Goal: Entertainment & Leisure: Browse casually

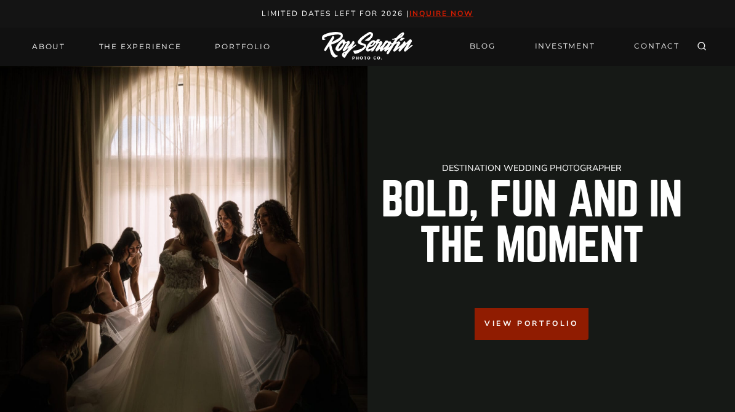
click at [251, 49] on link "Portfolio" at bounding box center [242, 46] width 70 height 17
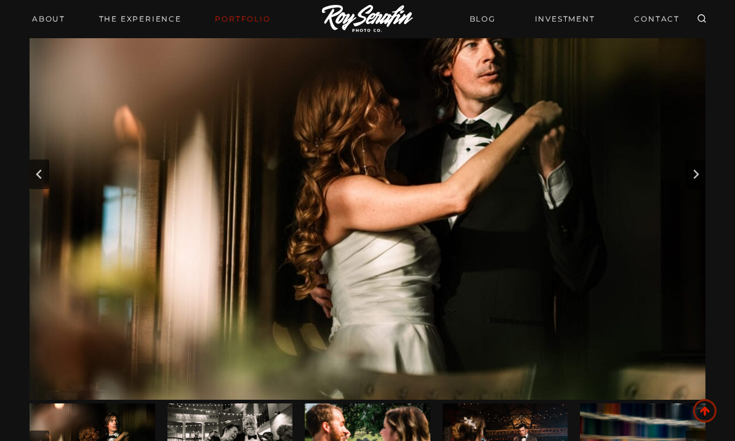
scroll to position [124, 0]
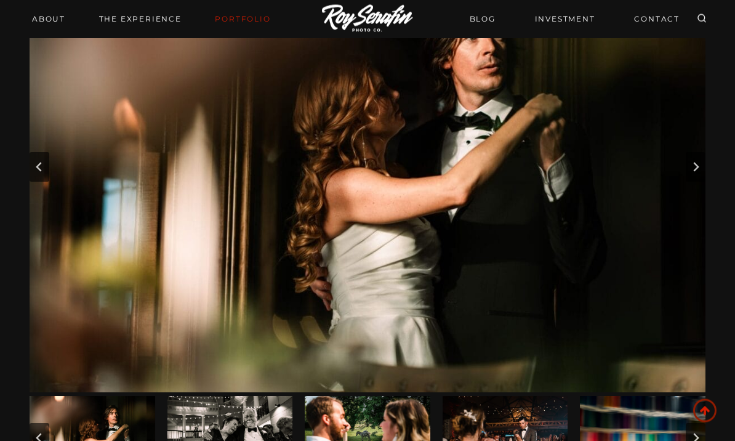
click at [696, 173] on button "Next slide" at bounding box center [696, 168] width 20 height 30
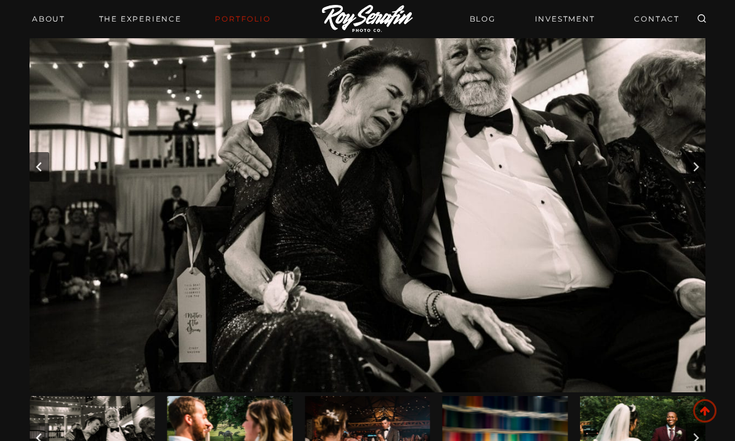
click at [505, 438] on img "Go to slide 5" at bounding box center [506, 438] width 126 height 84
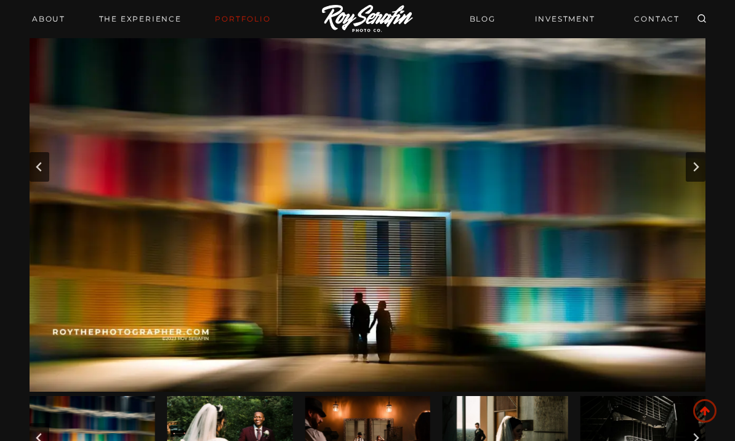
click at [514, 435] on img "Go to slide 8" at bounding box center [506, 438] width 126 height 84
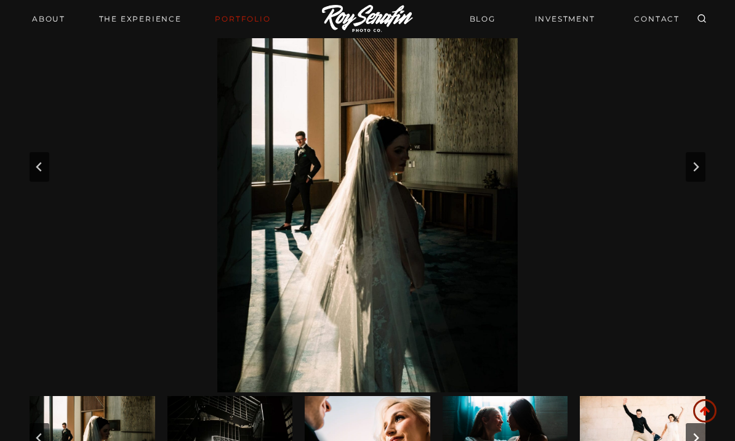
click at [703, 162] on button "Next slide" at bounding box center [696, 167] width 20 height 30
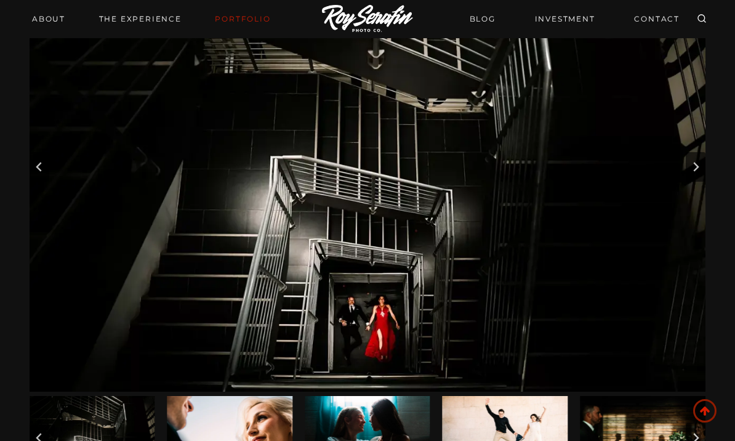
click at [699, 180] on button "Next slide" at bounding box center [696, 167] width 20 height 30
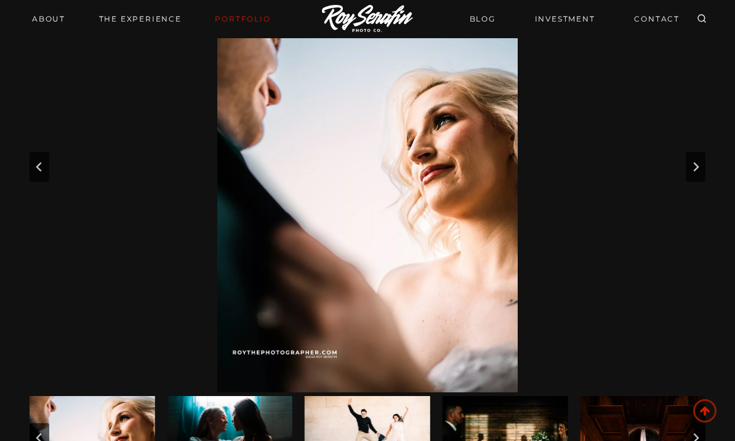
click at [704, 165] on button "Next slide" at bounding box center [696, 167] width 20 height 30
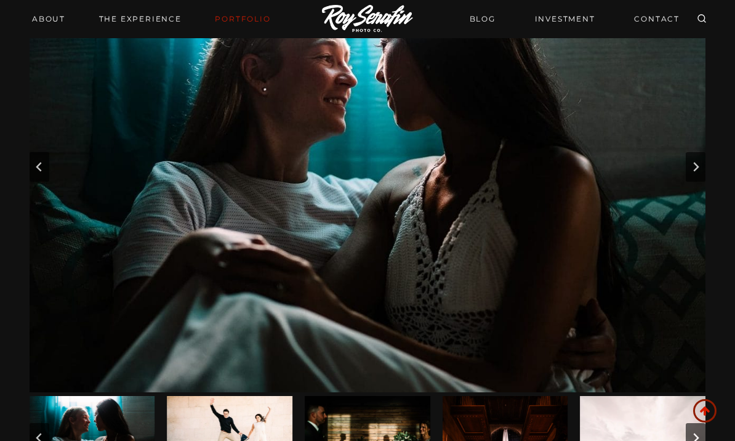
click at [701, 172] on button "Next slide" at bounding box center [696, 167] width 20 height 30
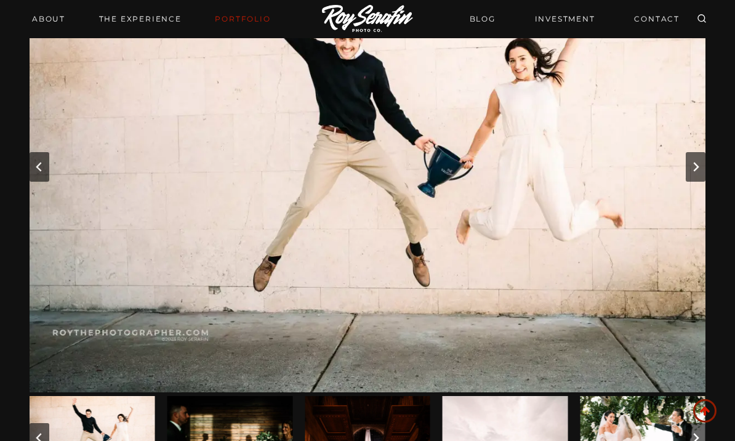
click at [695, 170] on icon "Next slide" at bounding box center [696, 167] width 10 height 10
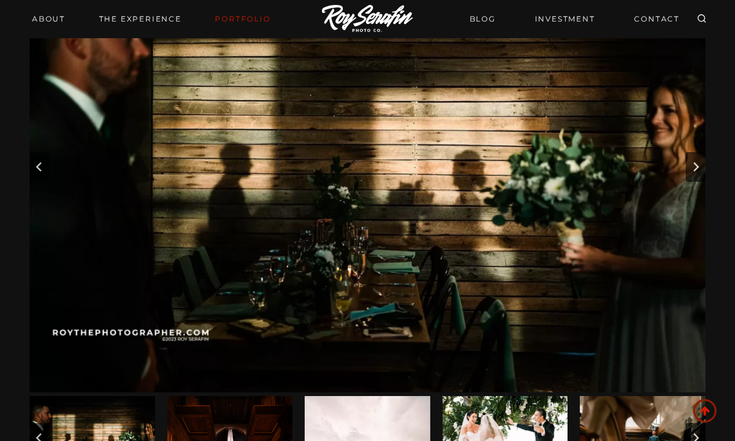
click at [689, 170] on button "Next slide" at bounding box center [696, 167] width 20 height 30
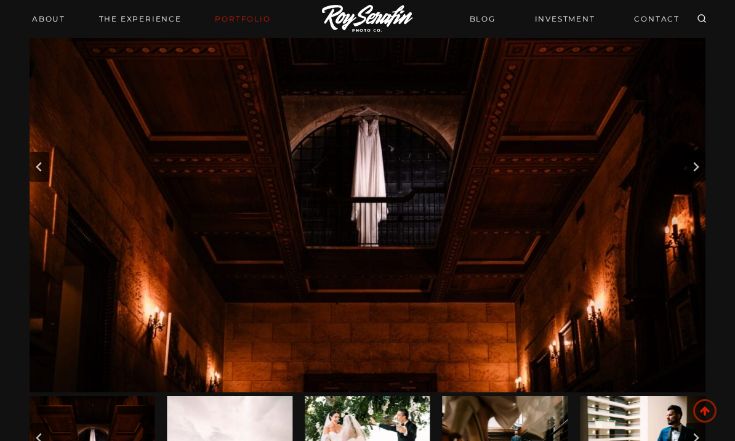
click at [697, 169] on icon "Next slide" at bounding box center [696, 167] width 10 height 10
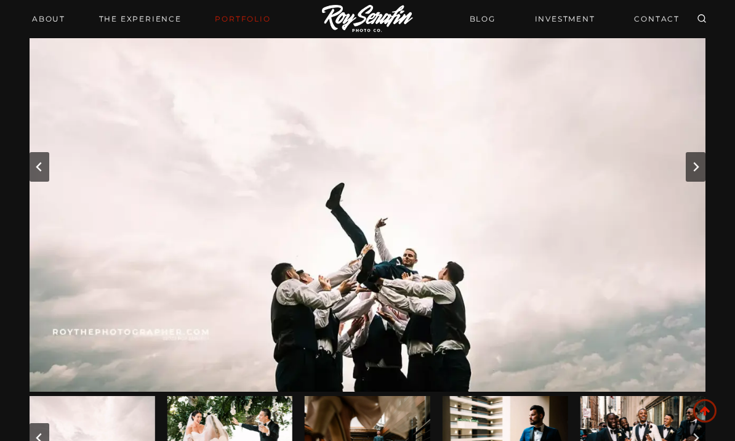
click at [700, 176] on button "Next slide" at bounding box center [696, 167] width 20 height 30
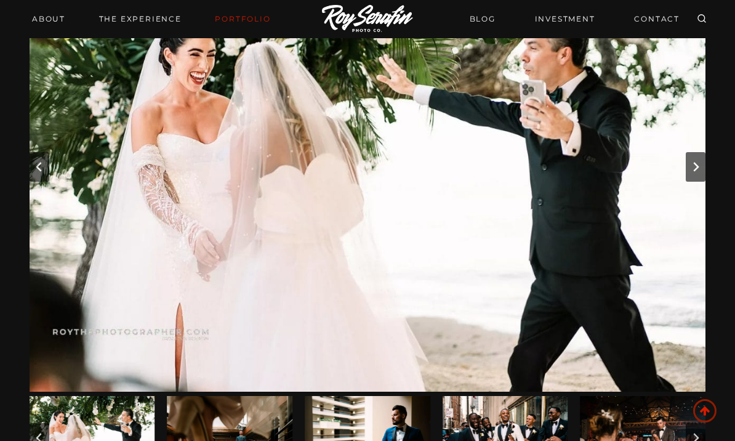
click at [698, 170] on icon "Next slide" at bounding box center [696, 167] width 10 height 10
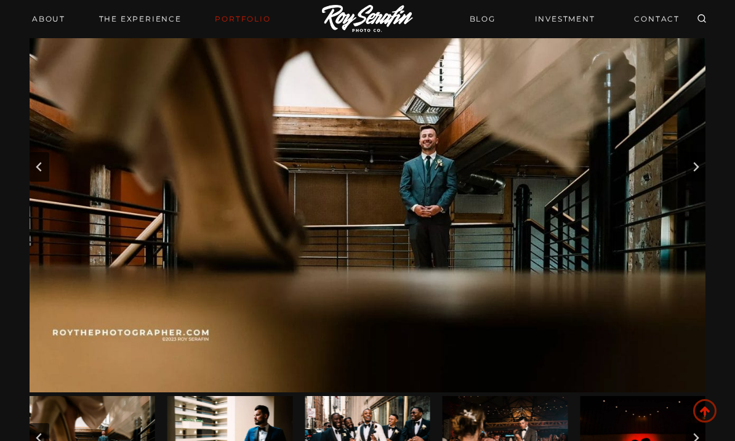
click at [703, 165] on button "Next slide" at bounding box center [696, 167] width 20 height 30
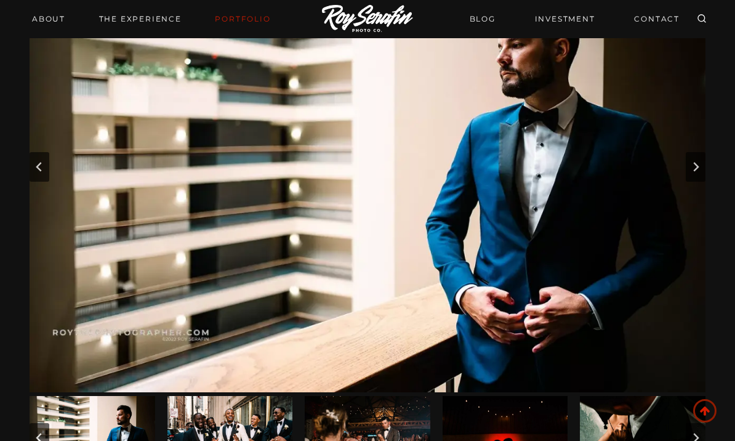
click at [704, 164] on button "Next slide" at bounding box center [696, 167] width 20 height 30
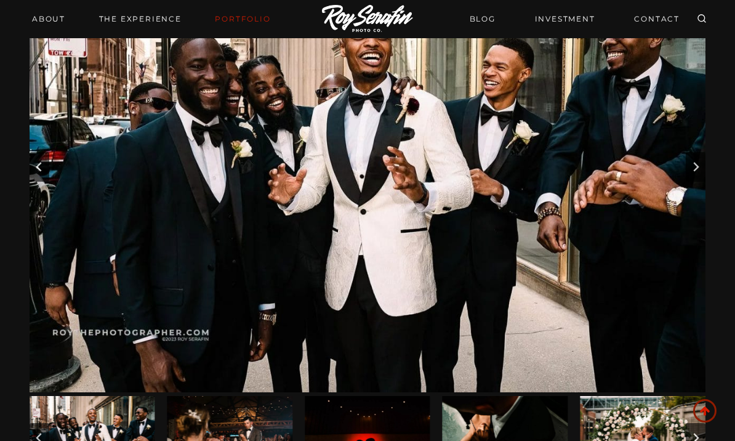
click at [702, 166] on button "Next slide" at bounding box center [696, 167] width 20 height 30
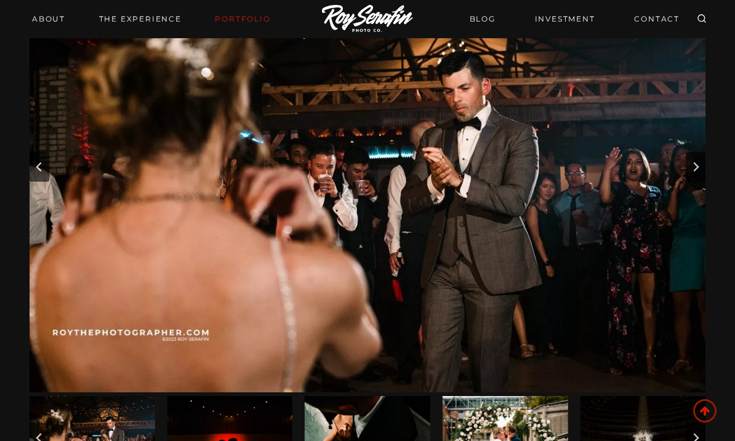
click at [702, 172] on button "Next slide" at bounding box center [696, 167] width 20 height 30
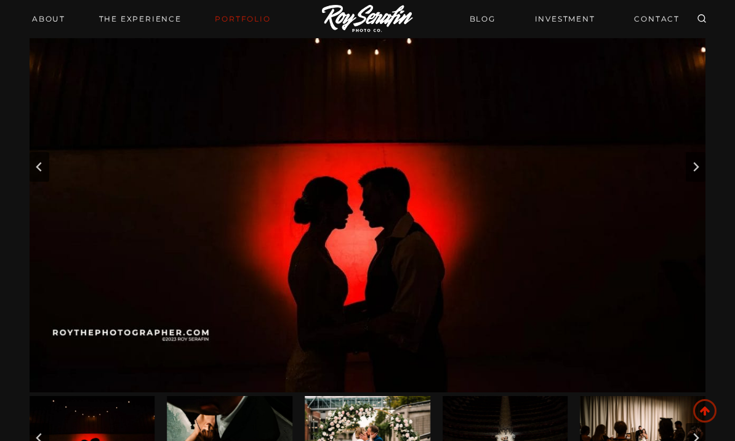
click at [703, 169] on button "Next slide" at bounding box center [696, 167] width 20 height 30
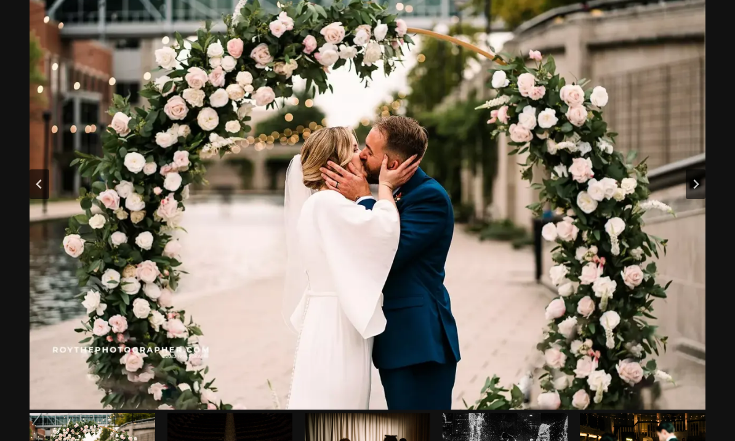
scroll to position [0, 0]
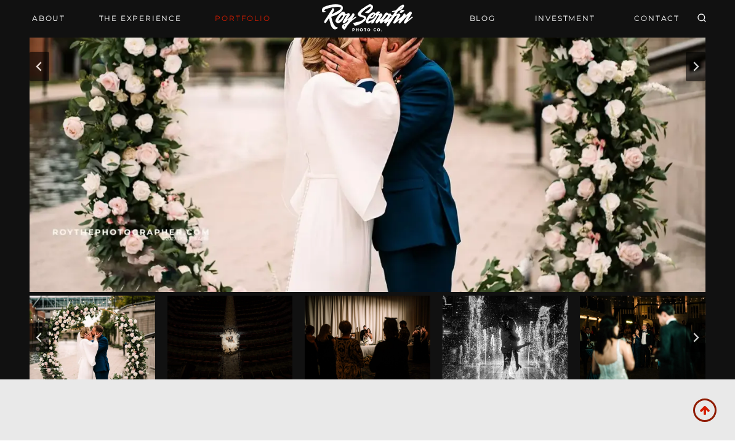
click at [666, 326] on img "Go to slide 27" at bounding box center [643, 338] width 126 height 84
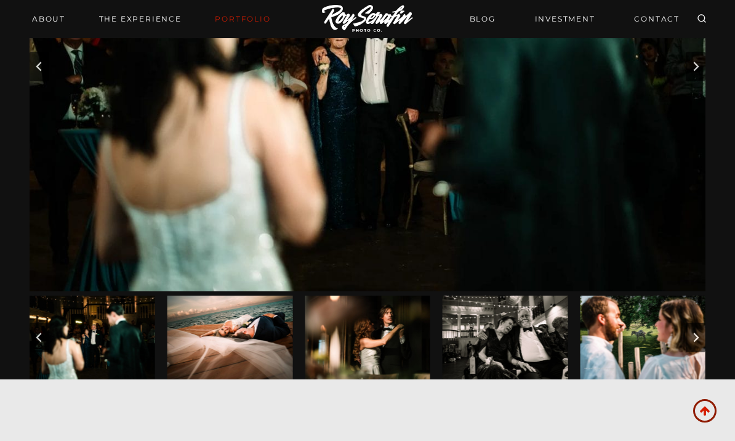
click at [702, 335] on button "Next slide" at bounding box center [696, 338] width 20 height 30
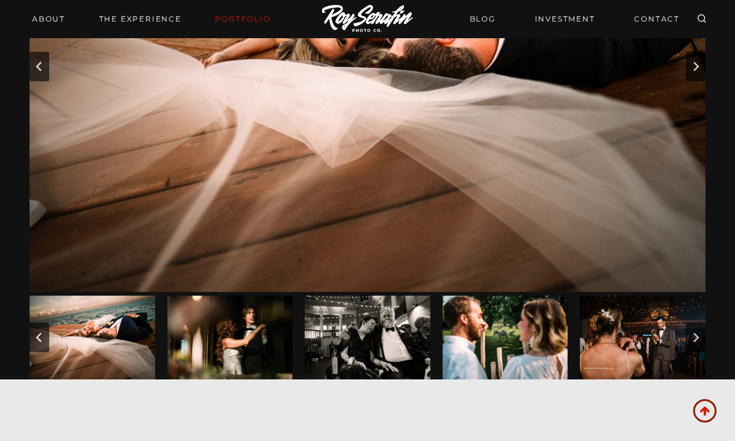
click at [694, 344] on button "Go to first slide" at bounding box center [696, 338] width 20 height 30
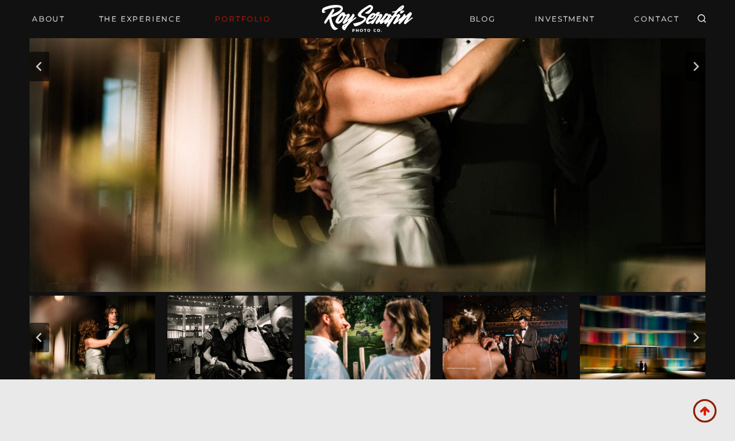
click at [692, 345] on button "Next slide" at bounding box center [696, 338] width 20 height 30
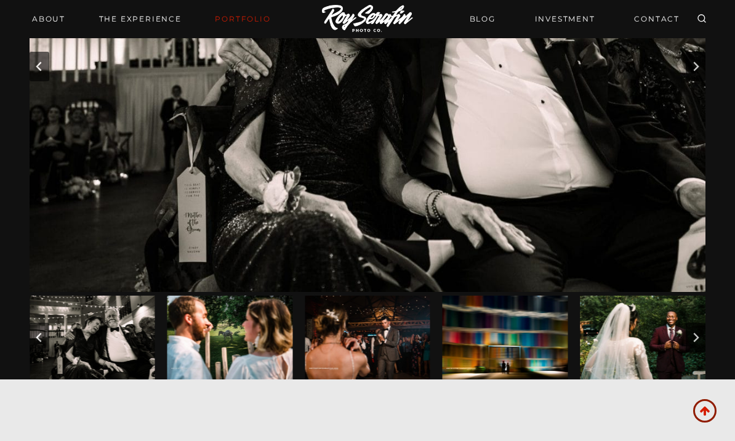
click at [702, 335] on button "Next slide" at bounding box center [696, 338] width 20 height 30
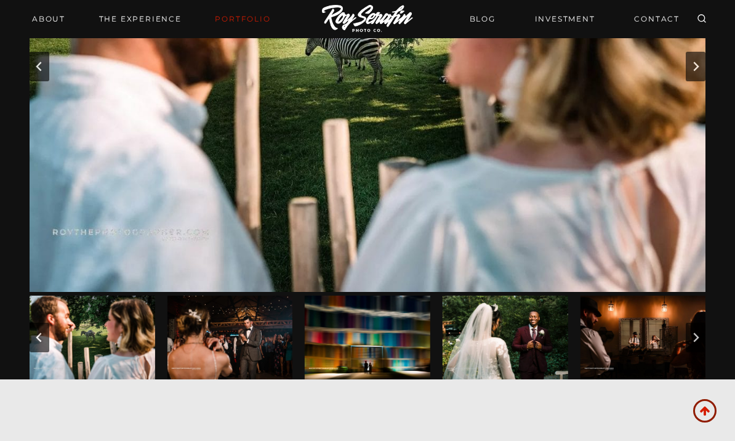
click at [705, 328] on button "Next slide" at bounding box center [696, 338] width 20 height 30
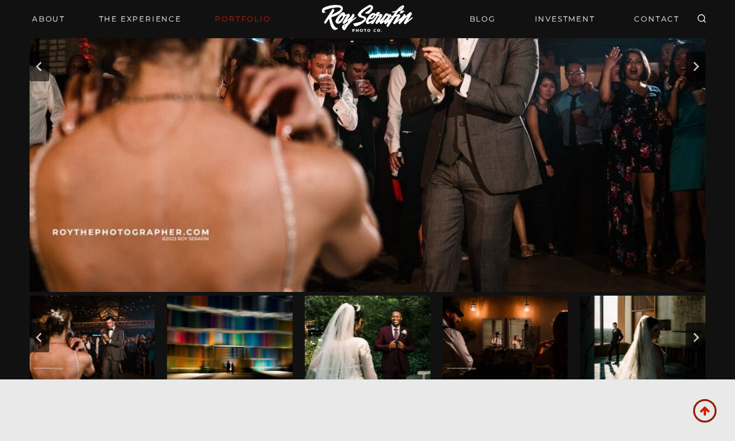
click at [703, 329] on button "Next slide" at bounding box center [696, 338] width 20 height 30
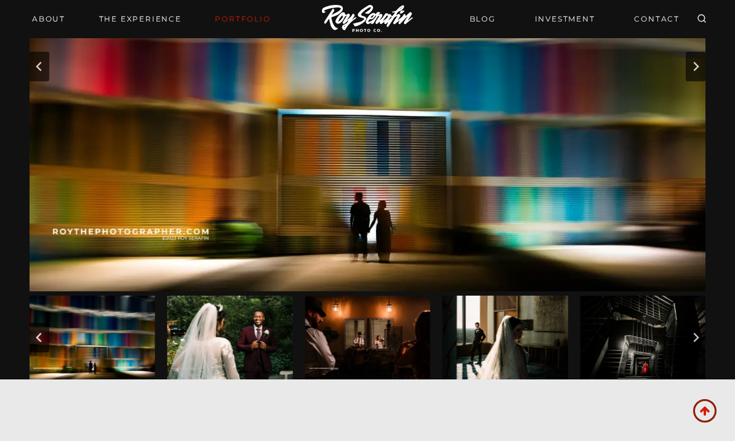
click at [703, 337] on button "Next slide" at bounding box center [696, 338] width 20 height 30
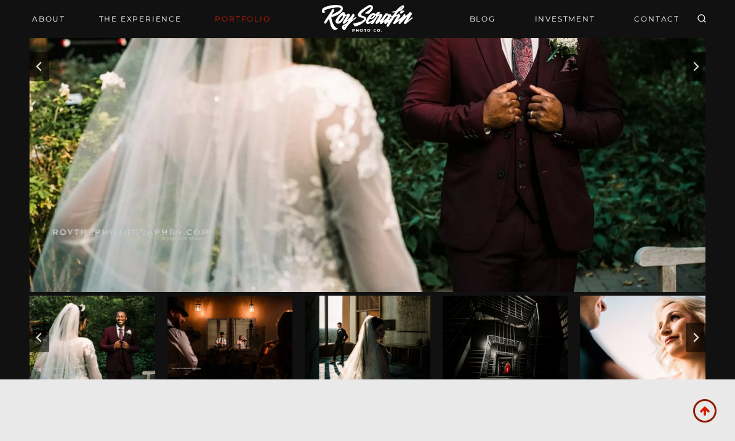
click at [700, 334] on button "Next slide" at bounding box center [696, 338] width 20 height 30
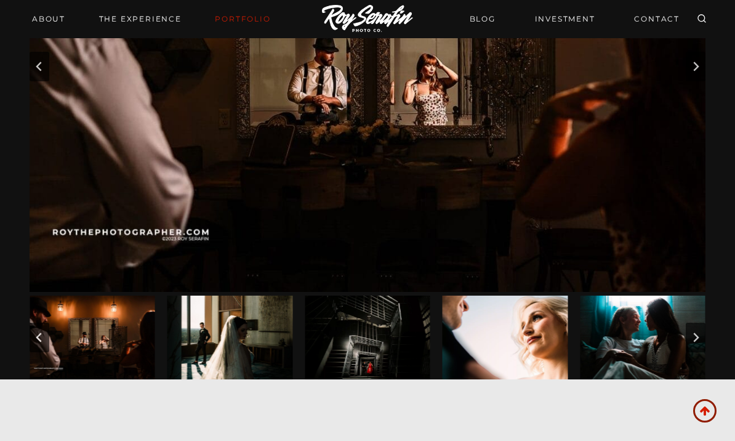
click at [699, 331] on button "Next slide" at bounding box center [696, 338] width 20 height 30
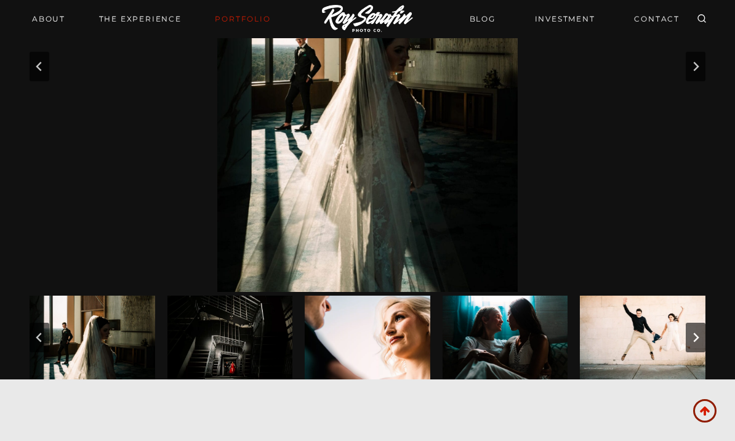
click at [697, 330] on button "Next slide" at bounding box center [696, 338] width 20 height 30
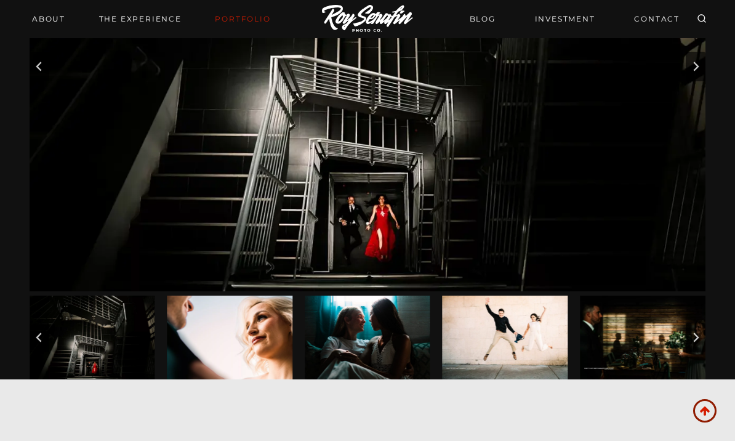
click at [702, 326] on button "Next slide" at bounding box center [696, 338] width 20 height 30
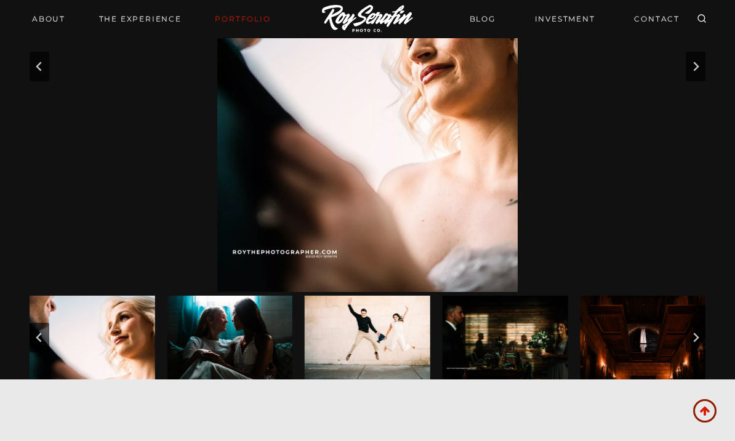
click at [699, 324] on button "Next slide" at bounding box center [696, 338] width 20 height 30
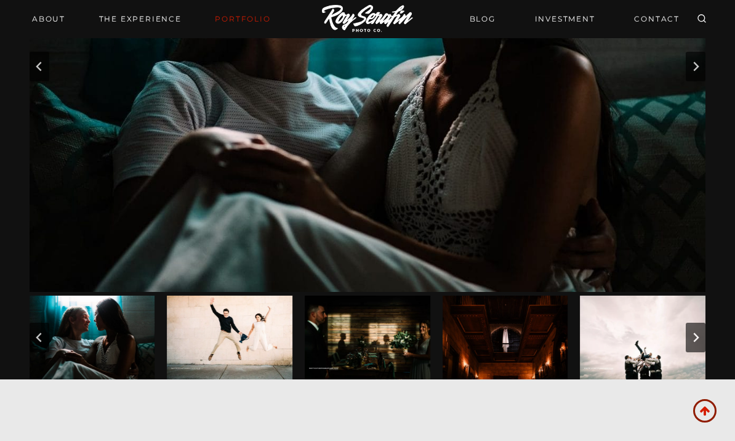
click at [700, 328] on button "Next slide" at bounding box center [696, 338] width 20 height 30
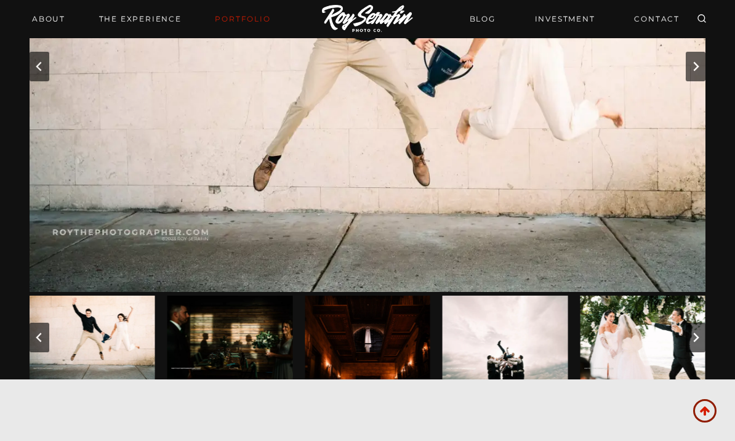
click at [693, 332] on icon "Next slide" at bounding box center [696, 337] width 10 height 10
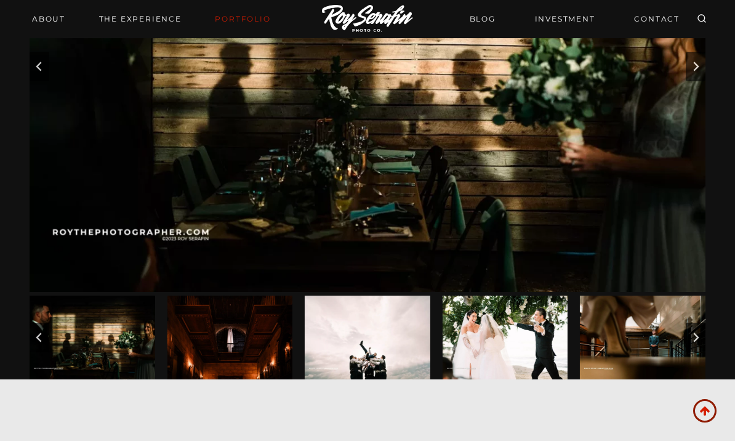
click at [695, 328] on button "Next slide" at bounding box center [696, 338] width 20 height 30
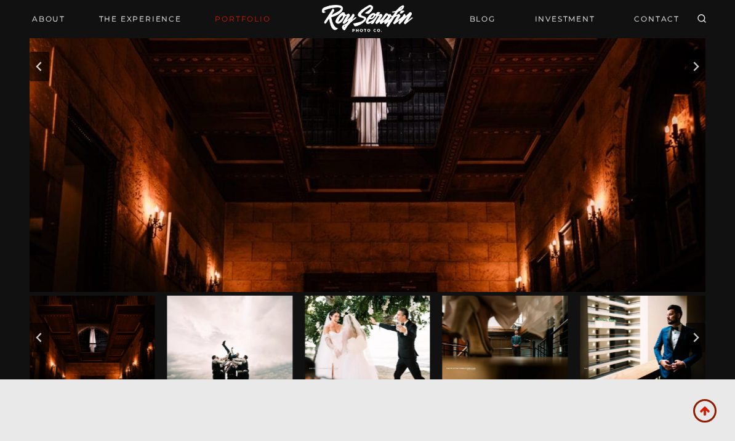
click at [699, 332] on icon "Next slide" at bounding box center [696, 337] width 10 height 10
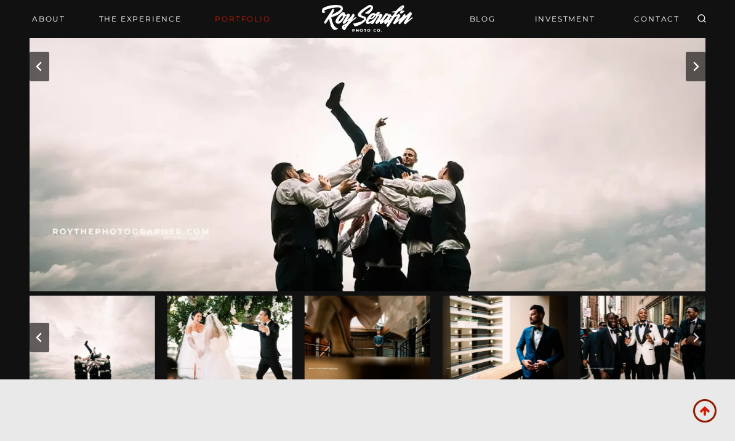
click at [700, 336] on icon "Next slide" at bounding box center [696, 337] width 10 height 10
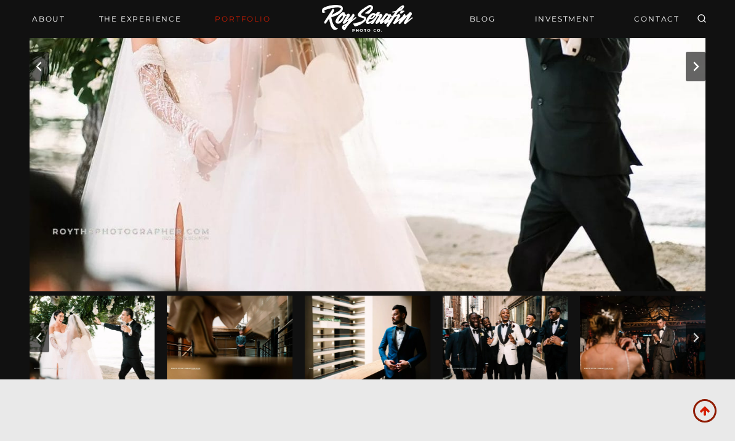
click at [704, 333] on button "Next slide" at bounding box center [696, 338] width 20 height 30
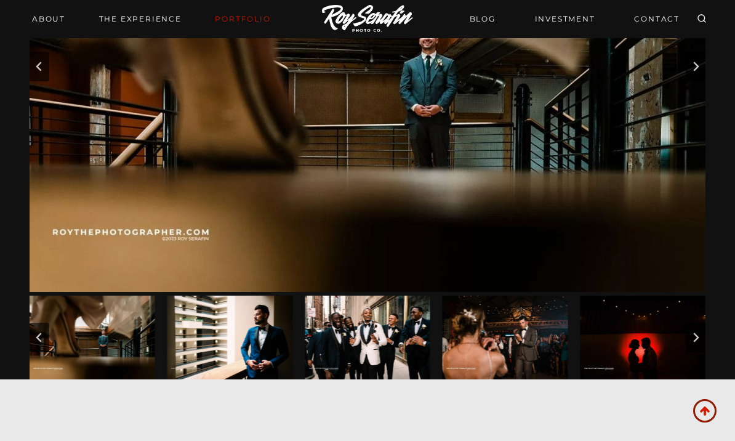
click at [703, 327] on button "Next slide" at bounding box center [696, 338] width 20 height 30
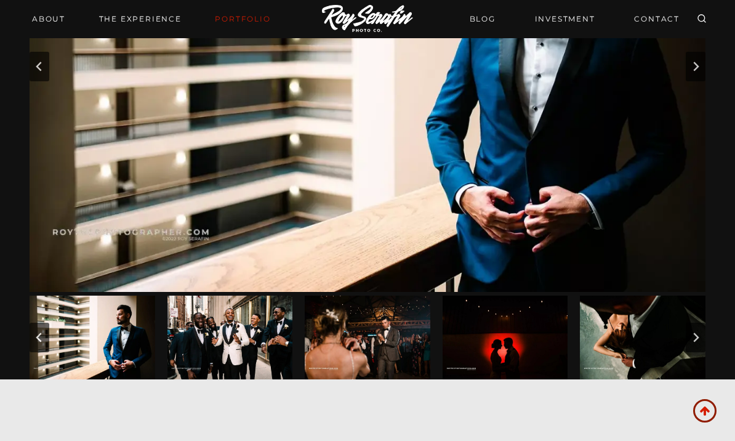
click at [705, 329] on button "Next slide" at bounding box center [696, 338] width 20 height 30
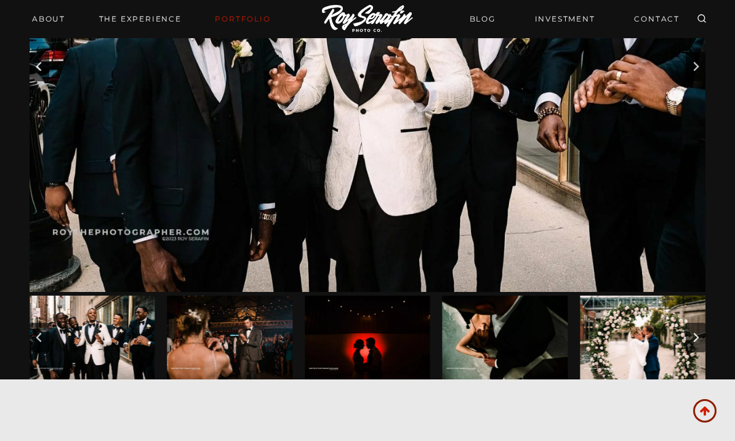
click at [705, 321] on img "Go to slide 23" at bounding box center [643, 337] width 126 height 84
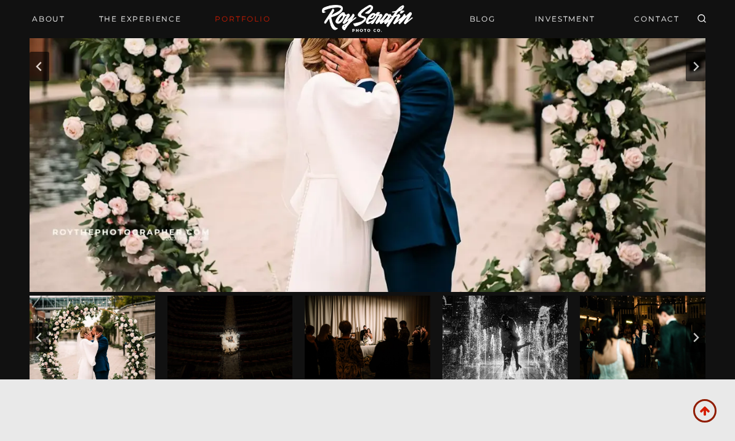
click at [705, 331] on button "Next slide" at bounding box center [696, 338] width 20 height 30
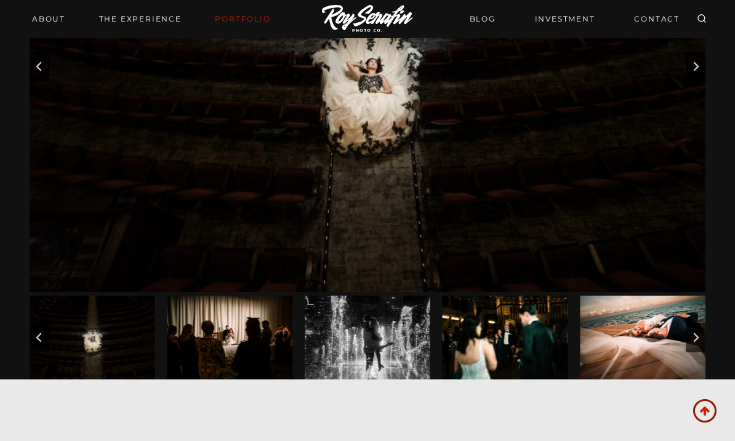
click at [697, 332] on icon "Next slide" at bounding box center [696, 337] width 10 height 10
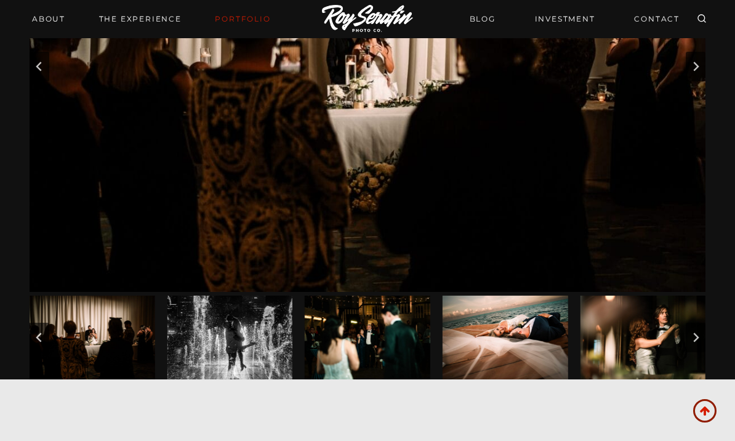
click at [701, 323] on button "Next slide" at bounding box center [696, 338] width 20 height 30
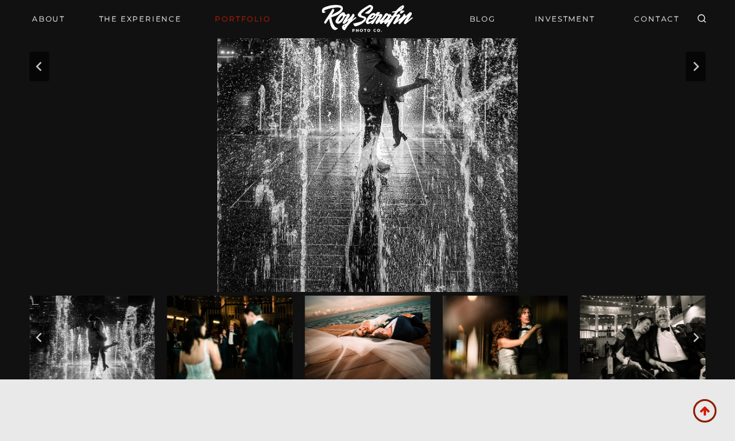
click at [699, 340] on icon "Next slide" at bounding box center [696, 337] width 10 height 10
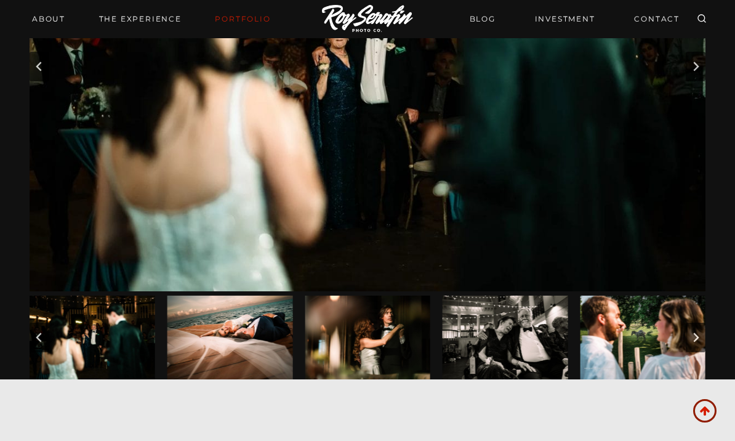
click at [703, 334] on button "Next slide" at bounding box center [696, 338] width 20 height 30
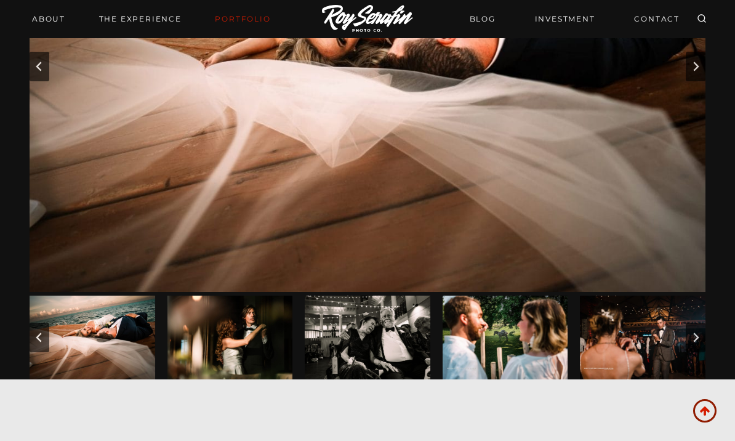
click at [701, 334] on button "Go to first slide" at bounding box center [696, 338] width 20 height 30
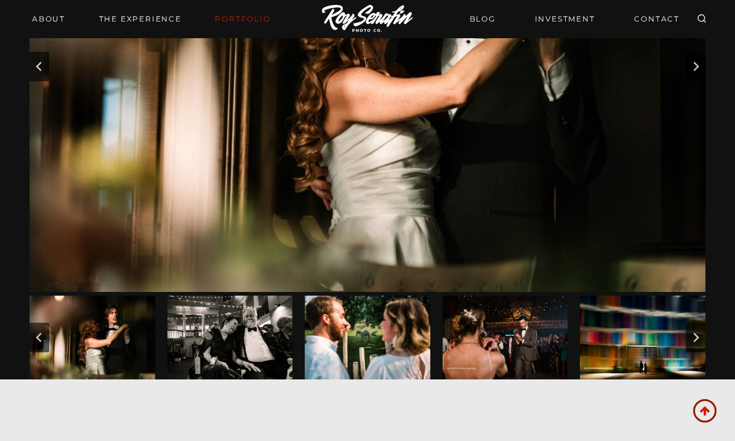
click at [700, 337] on icon "Next slide" at bounding box center [696, 337] width 10 height 10
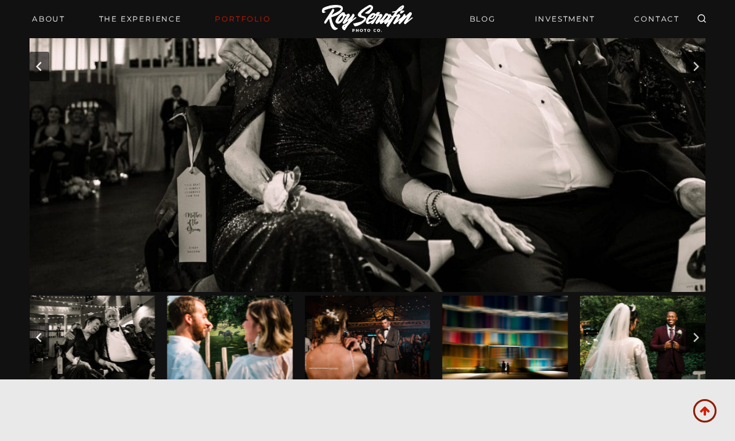
click at [704, 334] on button "Next slide" at bounding box center [696, 338] width 20 height 30
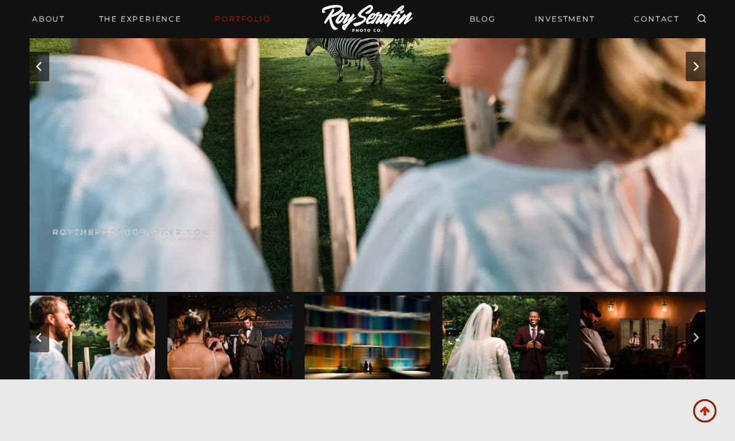
click at [705, 336] on button "Next slide" at bounding box center [696, 338] width 20 height 30
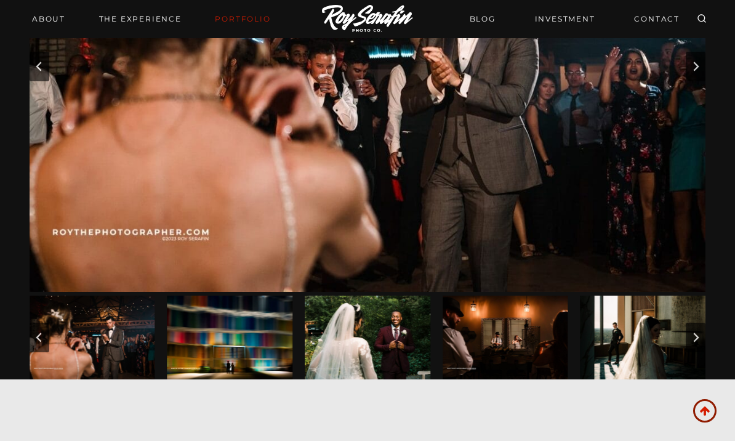
click at [700, 338] on button "Next slide" at bounding box center [696, 338] width 20 height 30
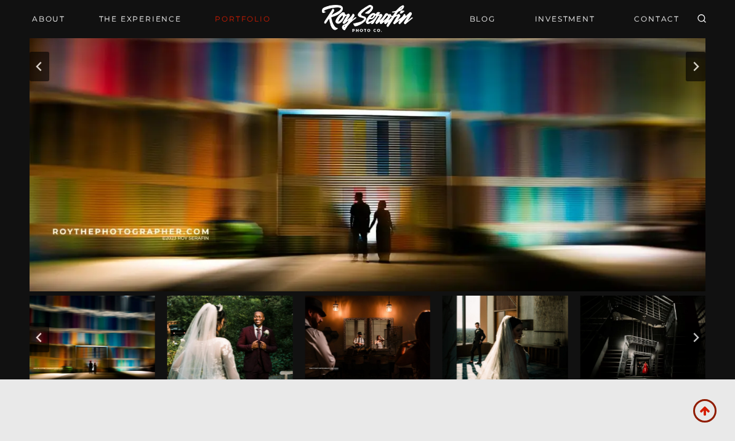
click at [705, 334] on button "Next slide" at bounding box center [696, 338] width 20 height 30
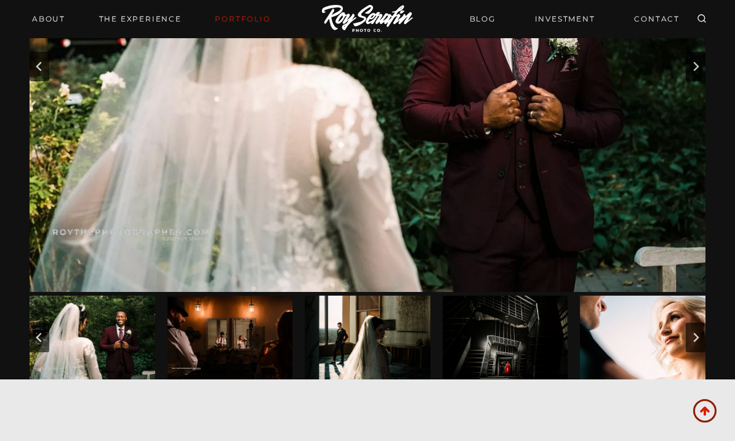
click at [703, 329] on button "Next slide" at bounding box center [696, 338] width 20 height 30
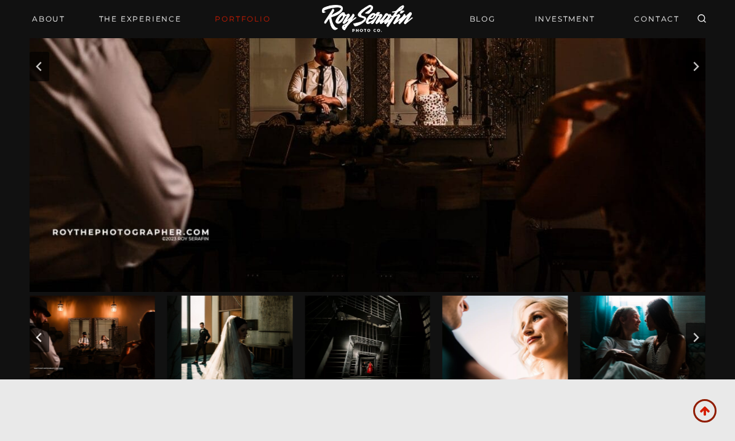
click at [704, 329] on button "Next slide" at bounding box center [696, 338] width 20 height 30
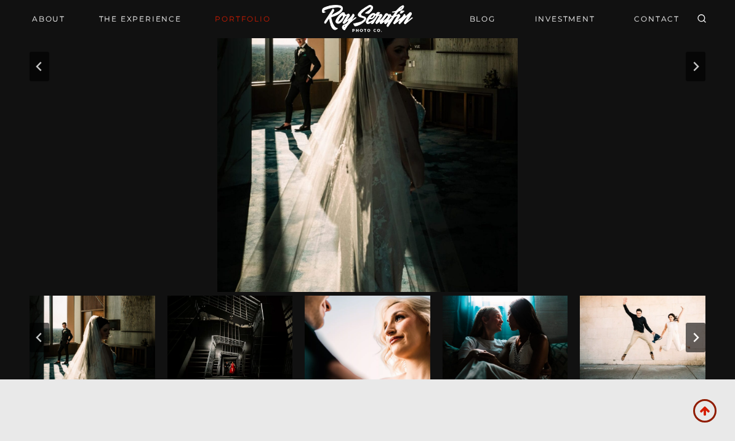
click at [703, 327] on button "Next slide" at bounding box center [696, 338] width 20 height 30
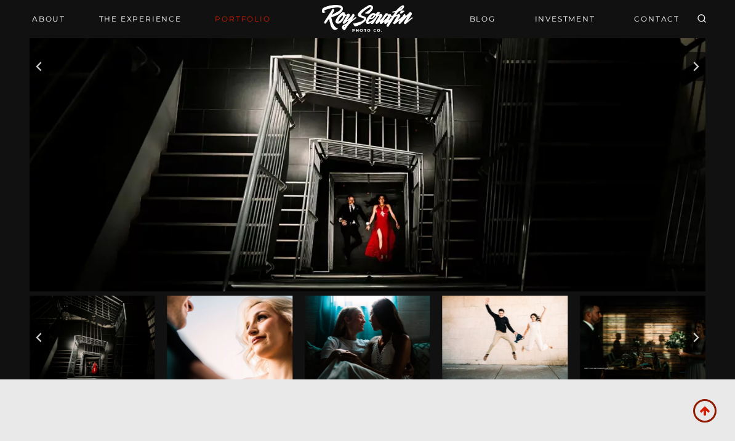
click at [705, 331] on button "Next slide" at bounding box center [696, 338] width 20 height 30
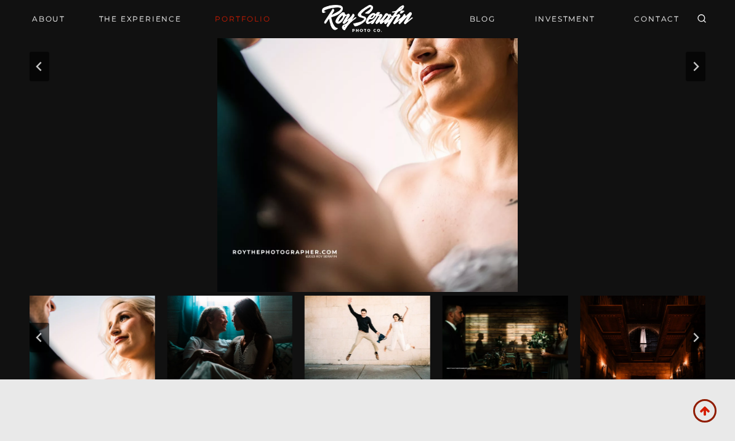
click at [704, 324] on button "Next slide" at bounding box center [696, 338] width 20 height 30
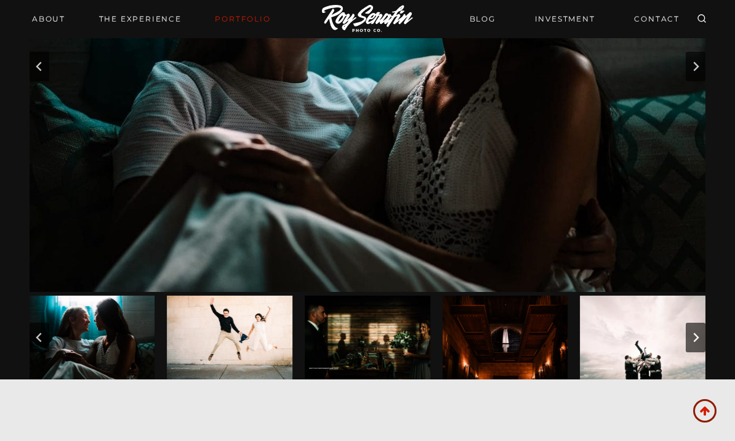
click at [705, 331] on button "Next slide" at bounding box center [696, 338] width 20 height 30
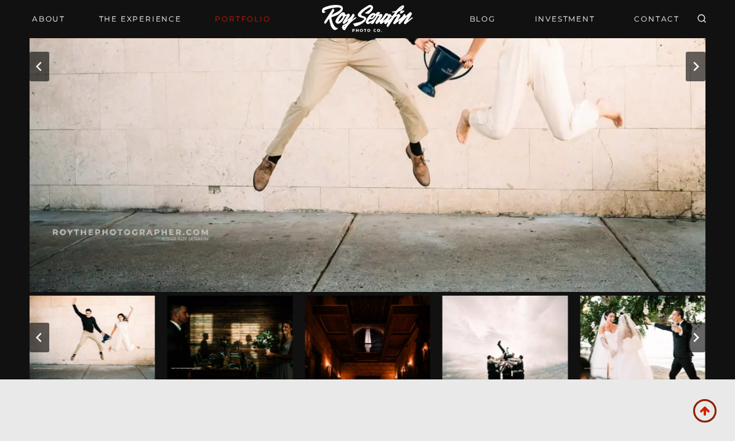
click at [703, 329] on button "Next slide" at bounding box center [696, 338] width 20 height 30
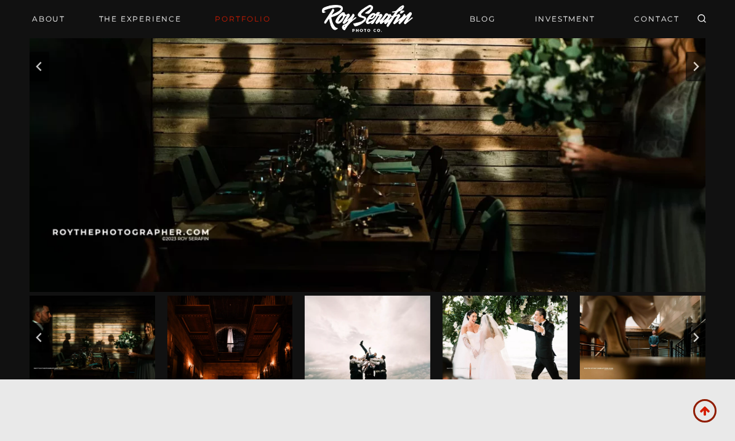
click at [703, 332] on button "Next slide" at bounding box center [696, 338] width 20 height 30
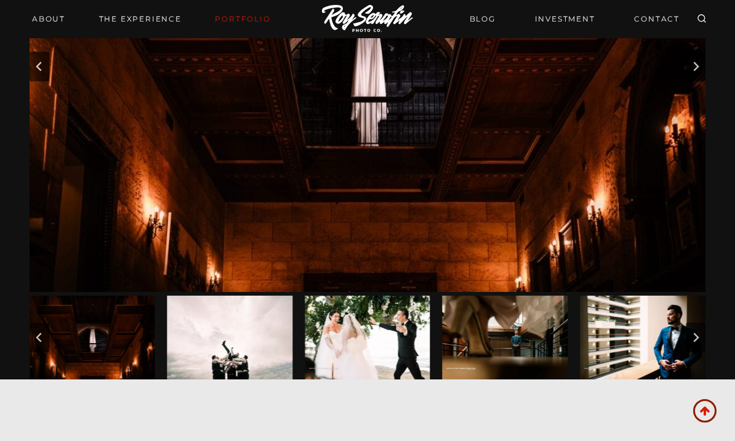
click at [705, 334] on button "Next slide" at bounding box center [696, 338] width 20 height 30
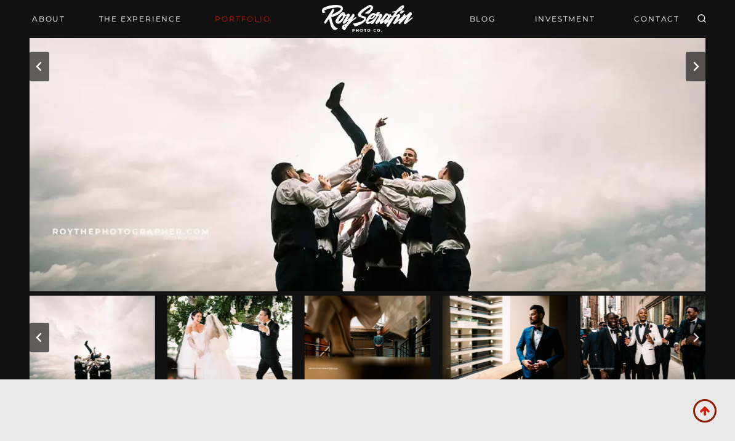
click at [703, 329] on button "Next slide" at bounding box center [696, 338] width 20 height 30
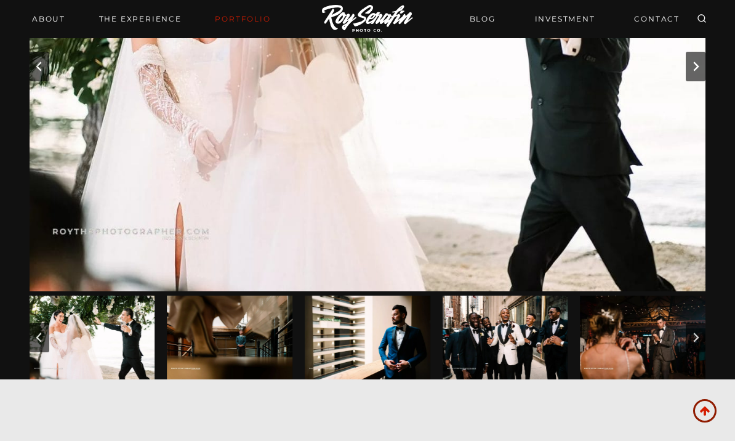
click at [703, 332] on button "Next slide" at bounding box center [696, 338] width 20 height 30
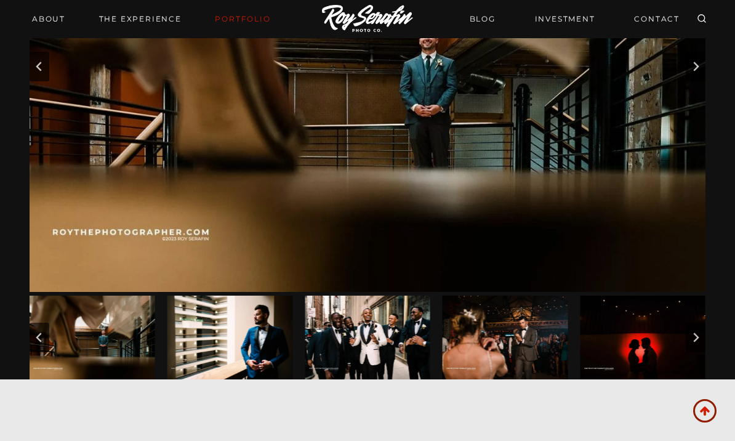
click at [703, 334] on button "Next slide" at bounding box center [696, 338] width 20 height 30
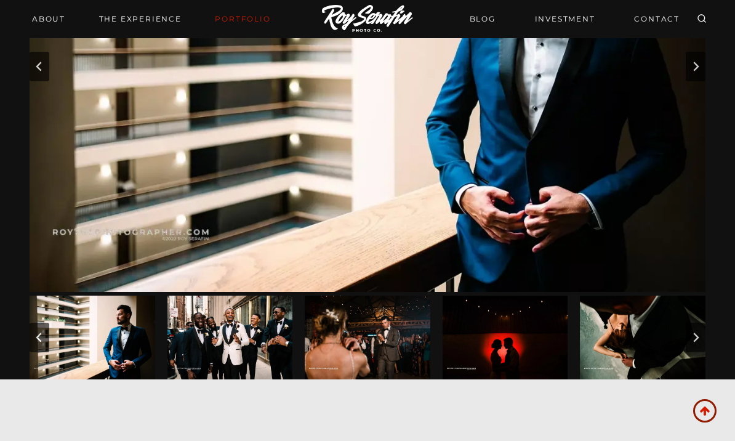
click at [702, 335] on button "Next slide" at bounding box center [696, 338] width 20 height 30
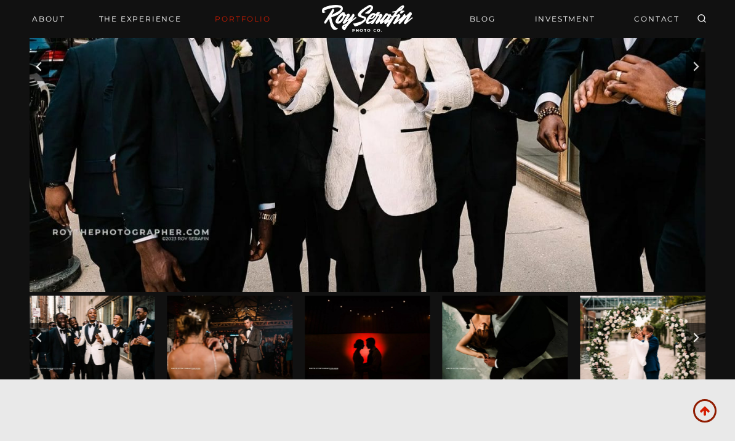
click at [703, 331] on button "Next slide" at bounding box center [696, 338] width 20 height 30
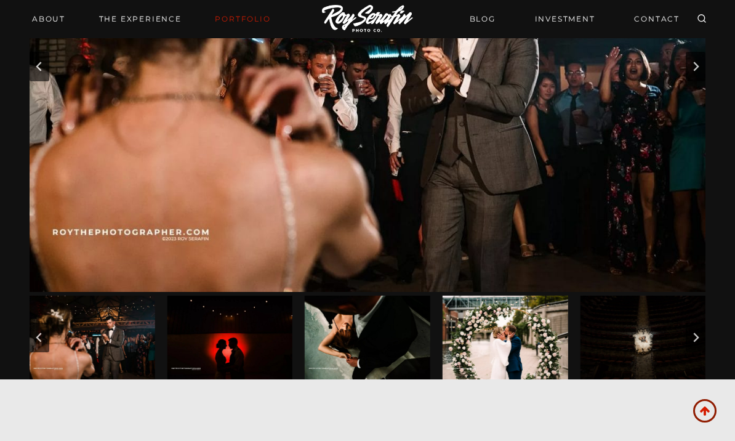
click at [702, 335] on button "Next slide" at bounding box center [696, 338] width 20 height 30
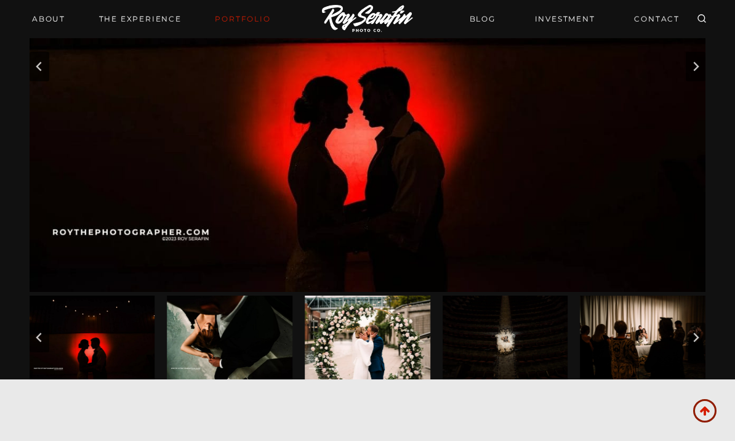
click at [698, 332] on icon "Next slide" at bounding box center [696, 337] width 10 height 10
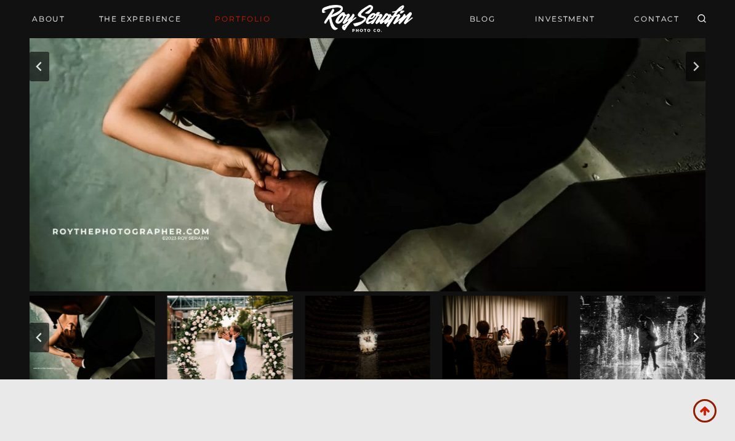
click at [700, 338] on button "Next slide" at bounding box center [696, 338] width 20 height 30
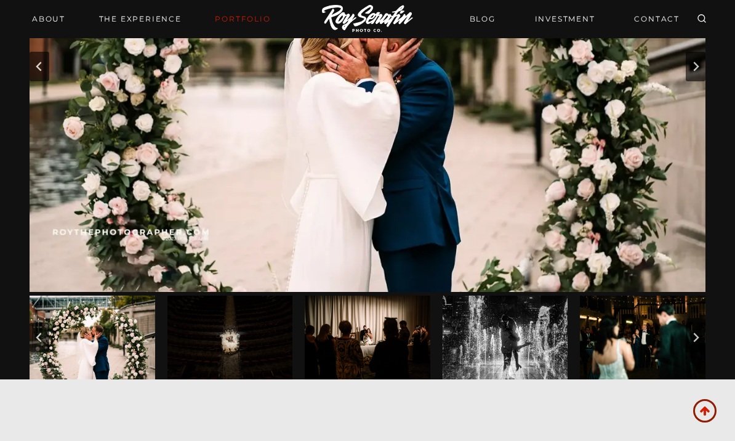
click at [702, 341] on button "Next slide" at bounding box center [696, 338] width 20 height 30
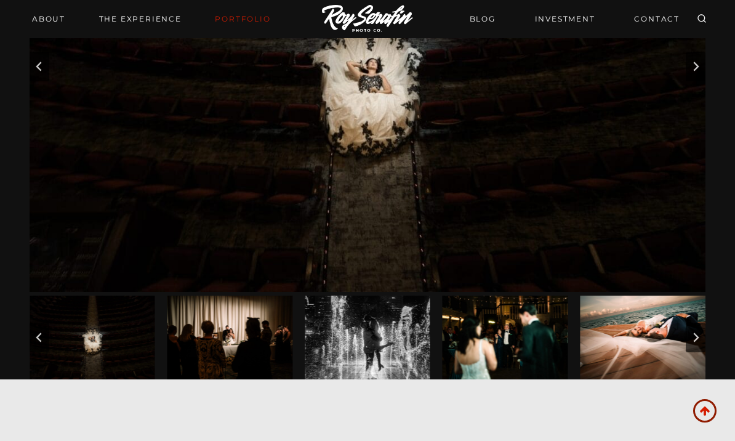
click at [703, 343] on button "Next slide" at bounding box center [696, 338] width 20 height 30
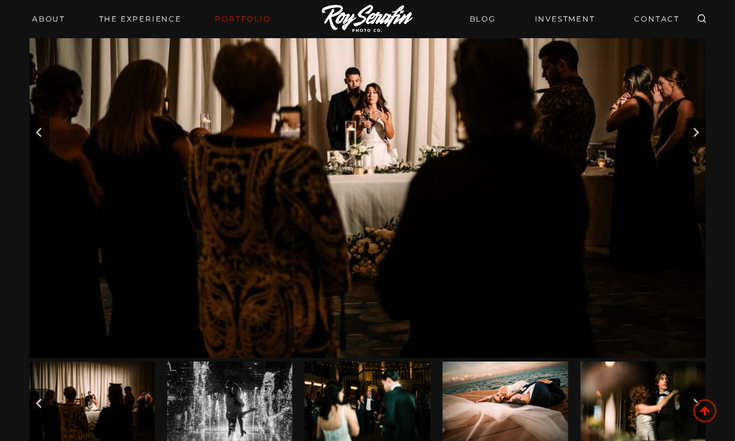
scroll to position [146, 0]
